Goal: Use online tool/utility: Utilize a website feature to perform a specific function

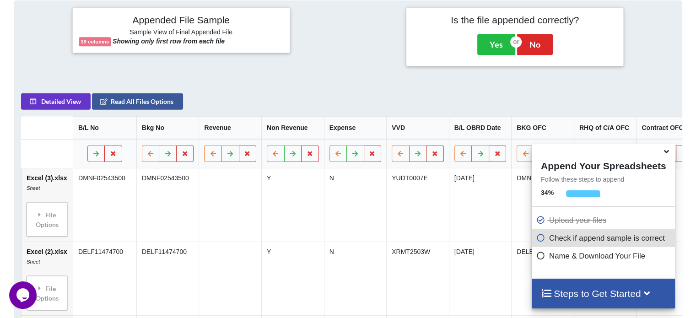
scroll to position [418, 0]
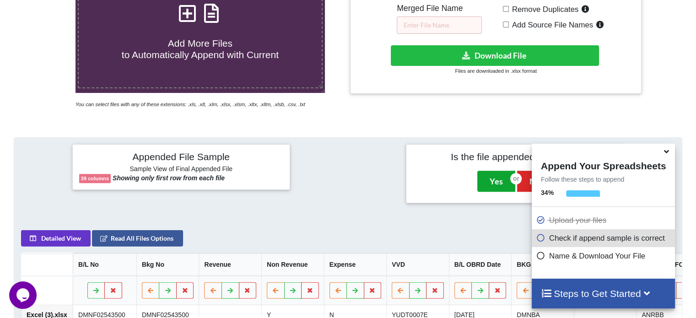
click at [502, 184] on button "Yes" at bounding box center [496, 181] width 38 height 21
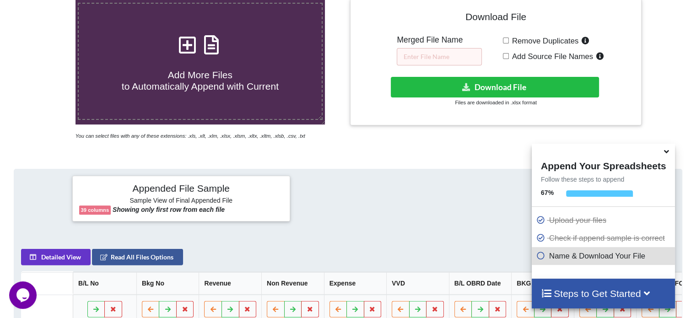
scroll to position [248, 0]
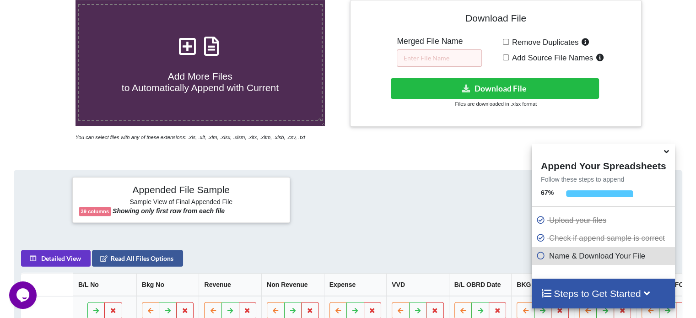
click at [666, 151] on icon at bounding box center [667, 150] width 10 height 8
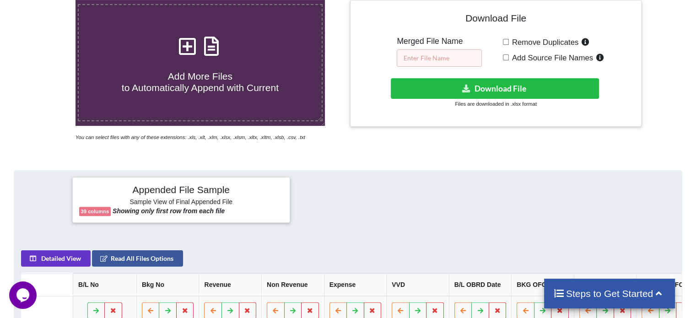
click at [443, 58] on input "text" at bounding box center [439, 57] width 85 height 17
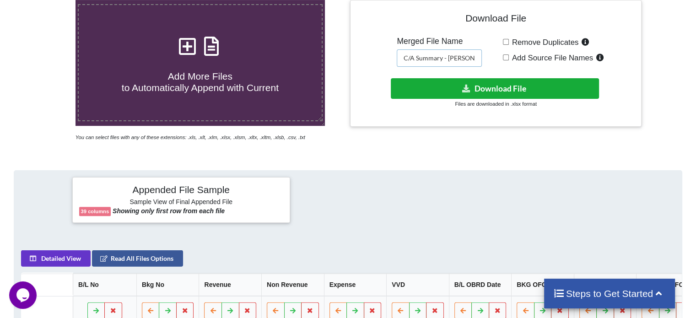
type input "C/A Summary - [PERSON_NAME]"
click at [481, 92] on button "Download File" at bounding box center [495, 88] width 208 height 21
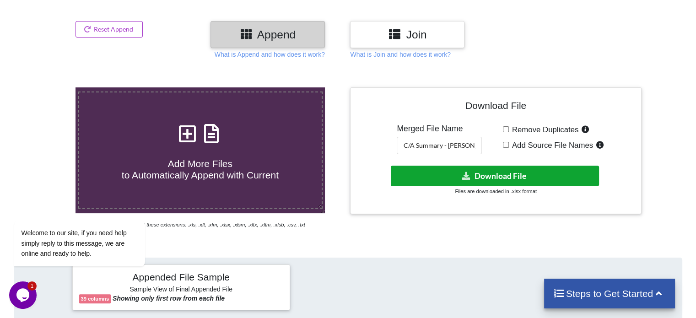
scroll to position [110, 0]
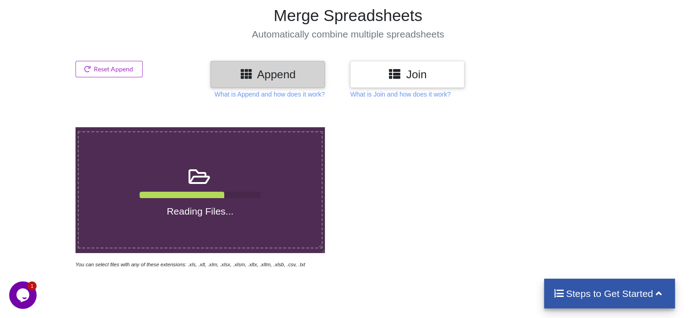
scroll to position [112, 0]
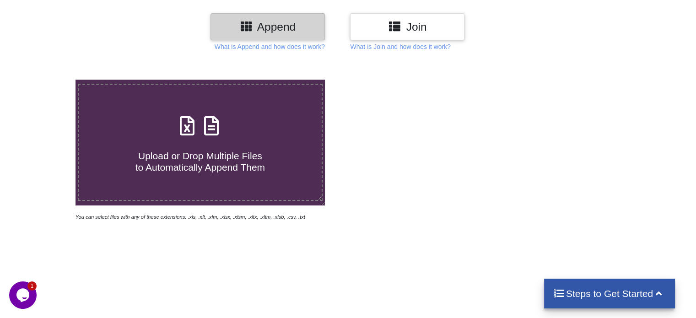
scroll to position [168, 0]
click at [134, 251] on div "Upload or Drop Multiple Files to Automatically Append Them You can select files…" at bounding box center [348, 229] width 696 height 339
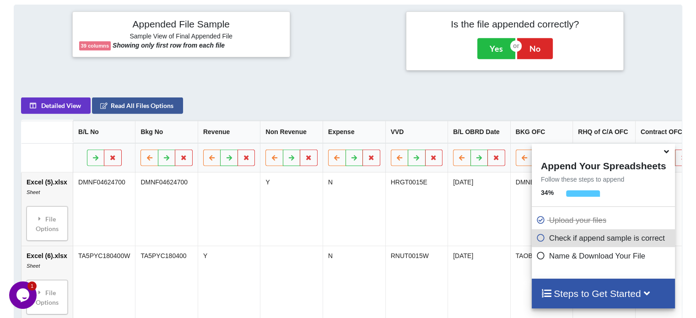
scroll to position [418, 0]
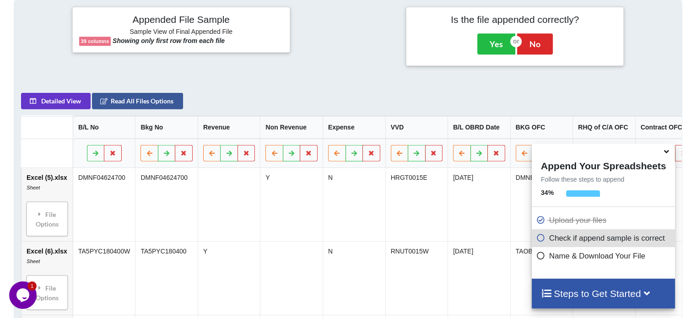
click at [667, 150] on icon at bounding box center [667, 150] width 10 height 8
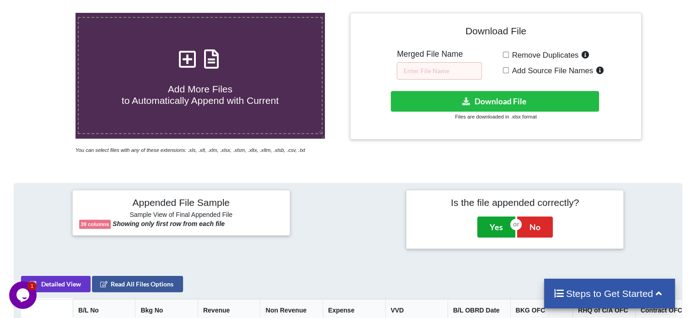
click at [506, 224] on button "Yes" at bounding box center [496, 226] width 38 height 21
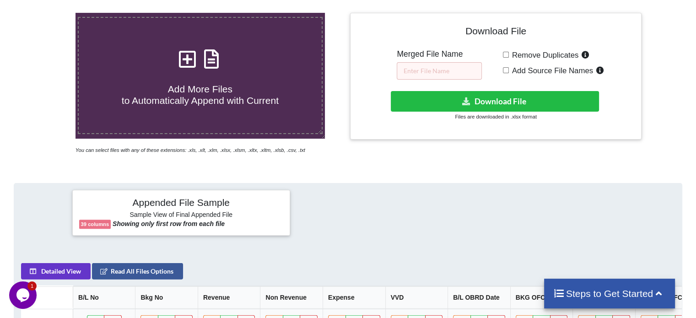
scroll to position [248, 0]
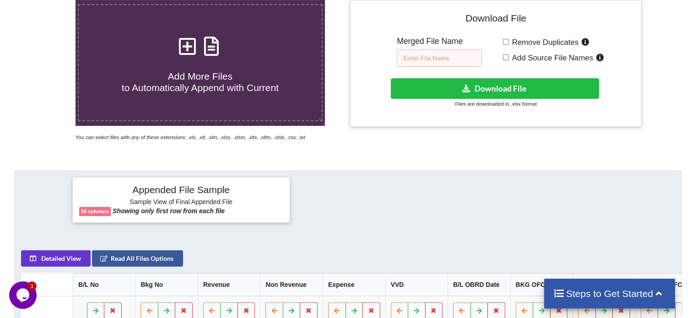
click at [425, 57] on input "text" at bounding box center [439, 57] width 85 height 17
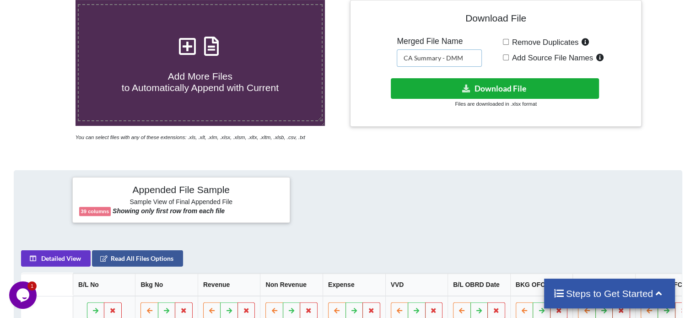
type input "CA Summary - DMM"
click at [512, 86] on button "Download File" at bounding box center [495, 88] width 208 height 21
